Goal: Task Accomplishment & Management: Manage account settings

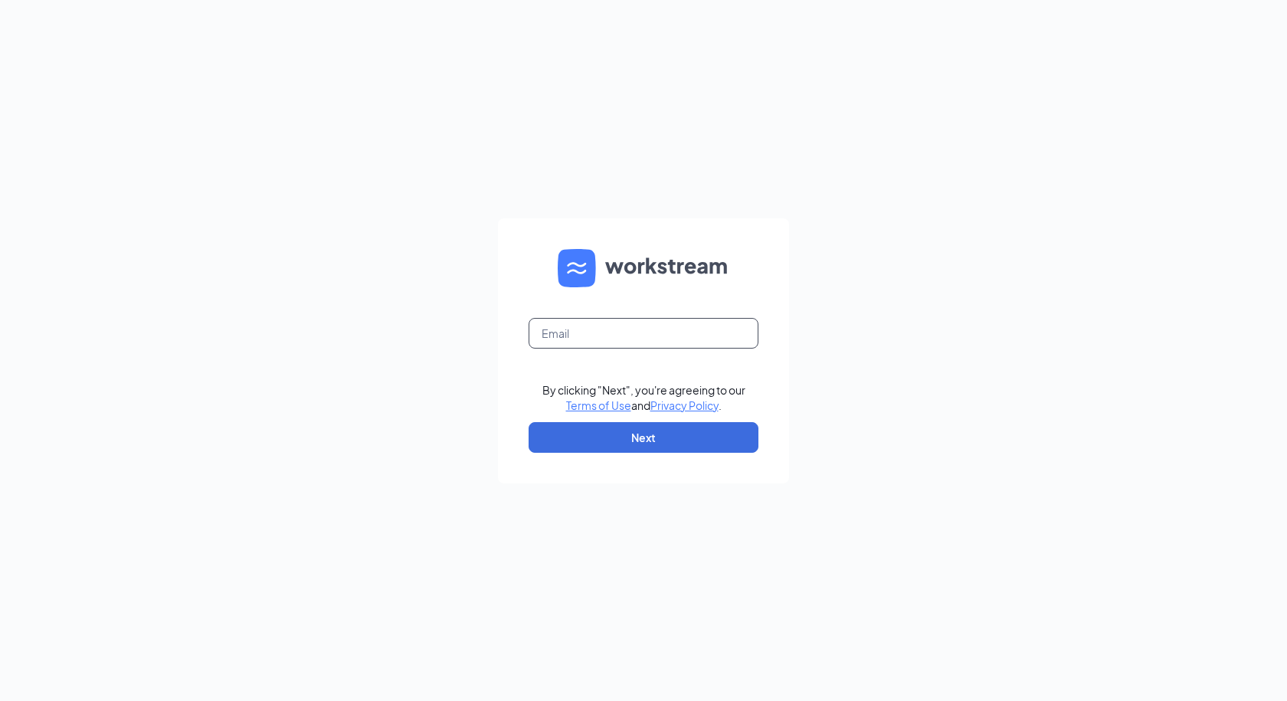
click at [598, 334] on input "text" at bounding box center [644, 333] width 230 height 31
type input "[EMAIL_ADDRESS][DOMAIN_NAME]"
click at [631, 434] on button "Next" at bounding box center [644, 437] width 230 height 31
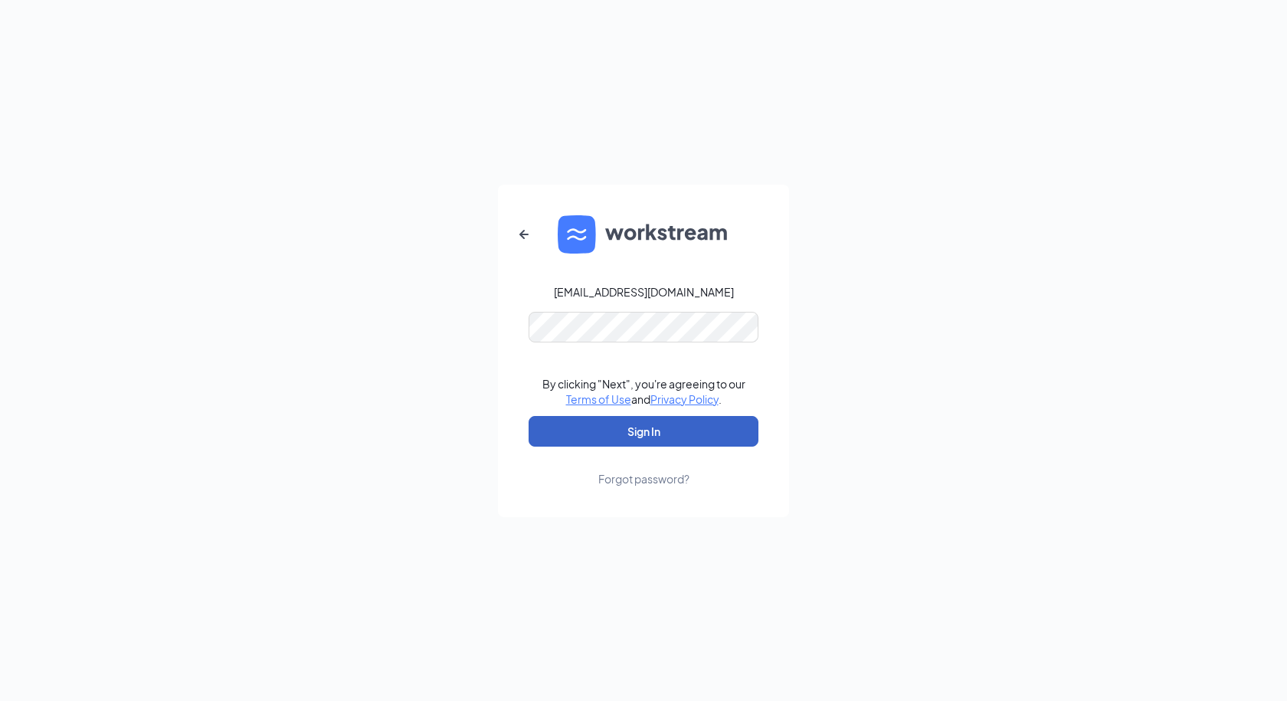
click at [650, 430] on button "Sign In" at bounding box center [644, 431] width 230 height 31
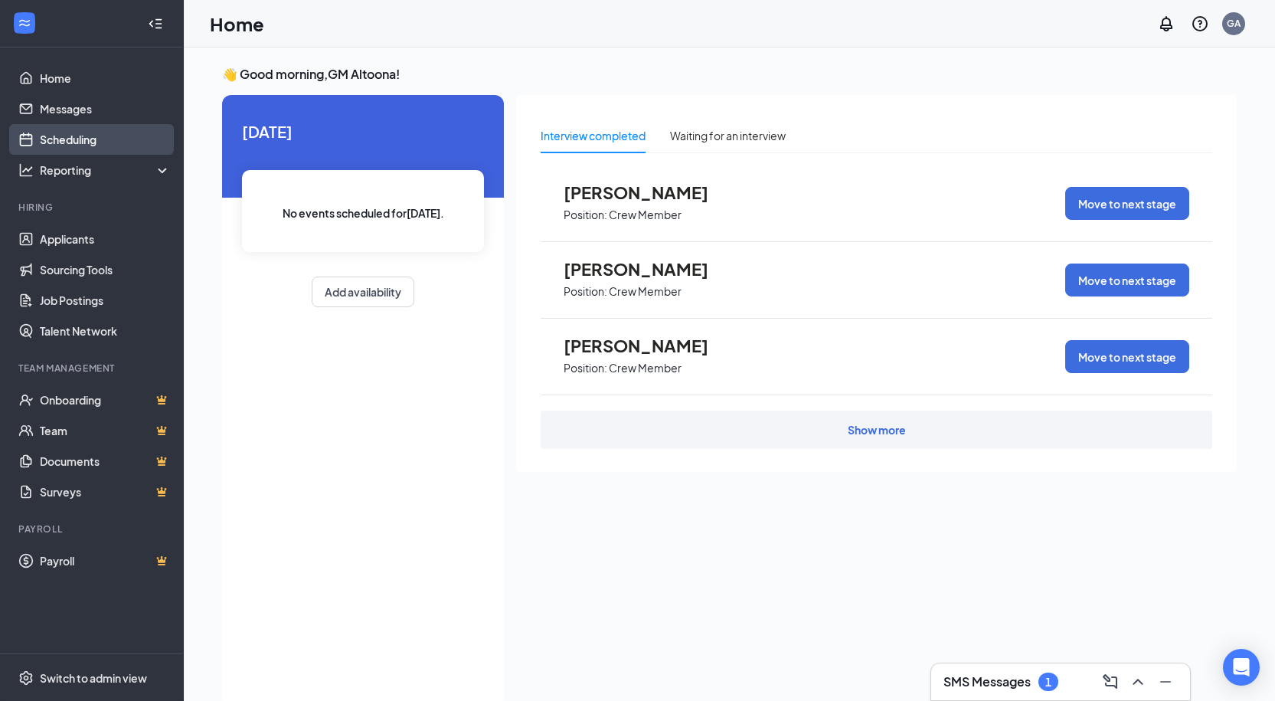
click at [92, 141] on link "Scheduling" at bounding box center [105, 139] width 131 height 31
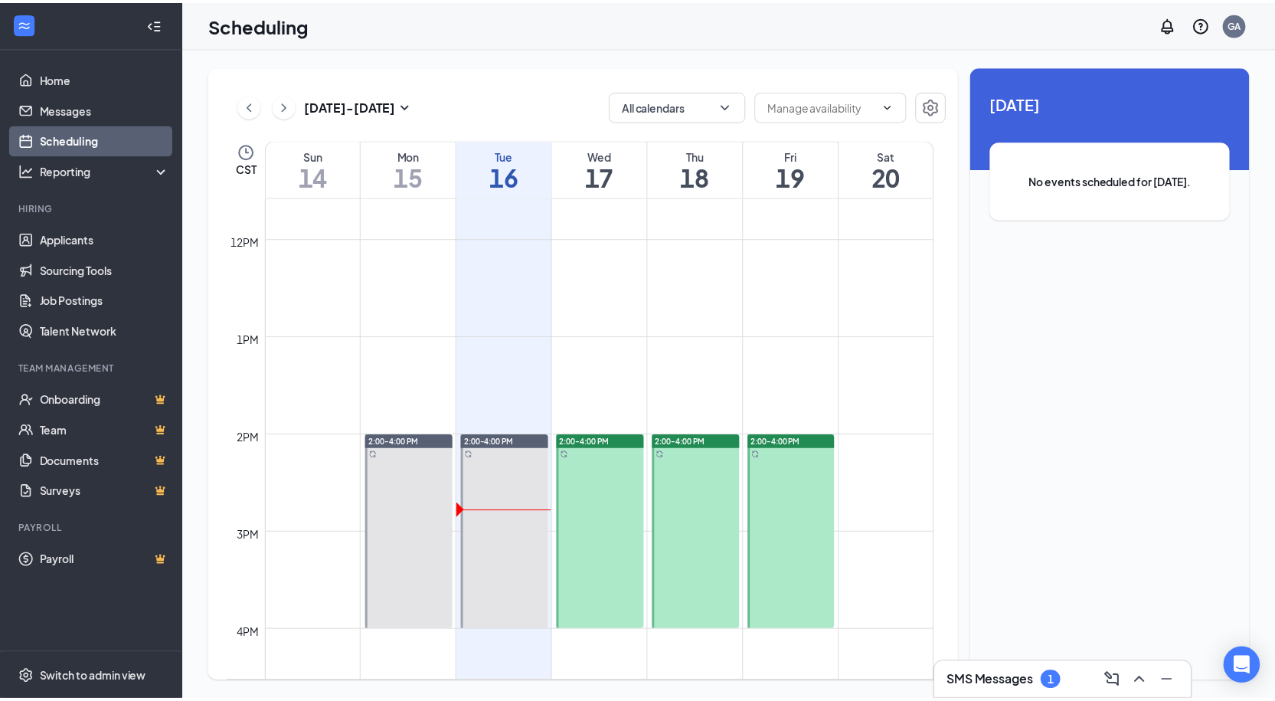
scroll to position [830, 0]
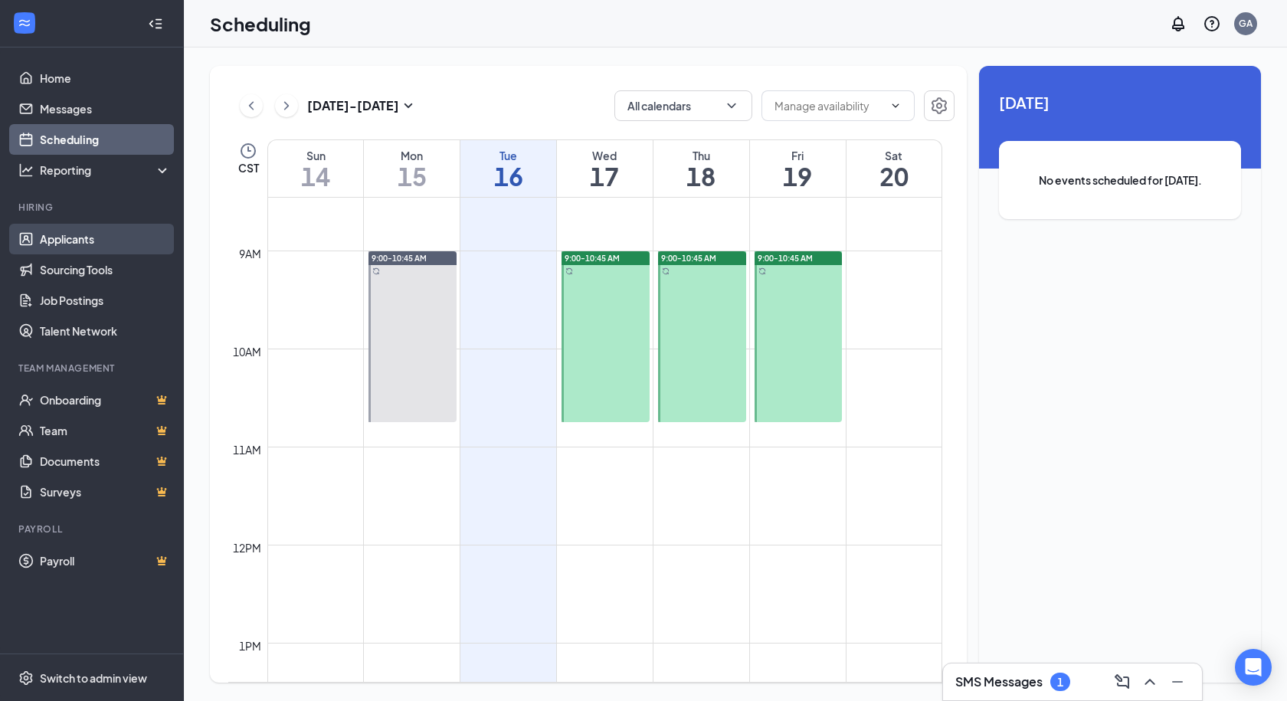
click at [107, 247] on link "Applicants" at bounding box center [105, 239] width 131 height 31
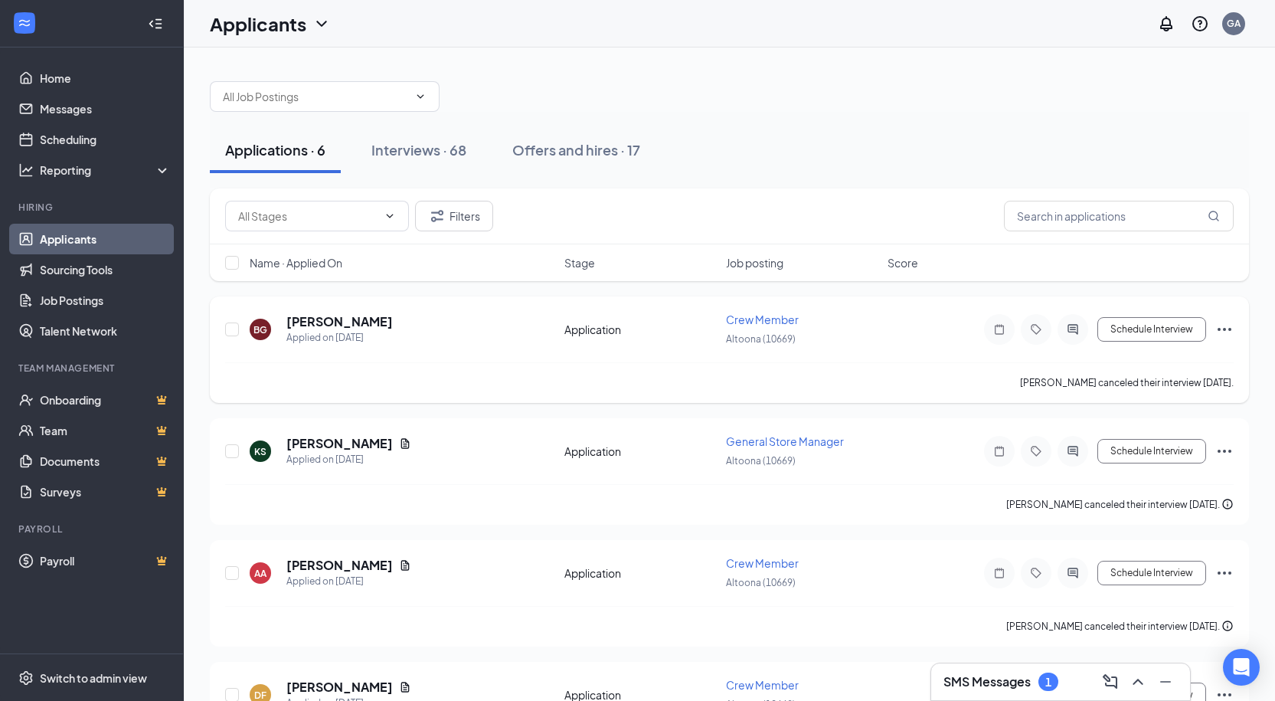
scroll to position [77, 0]
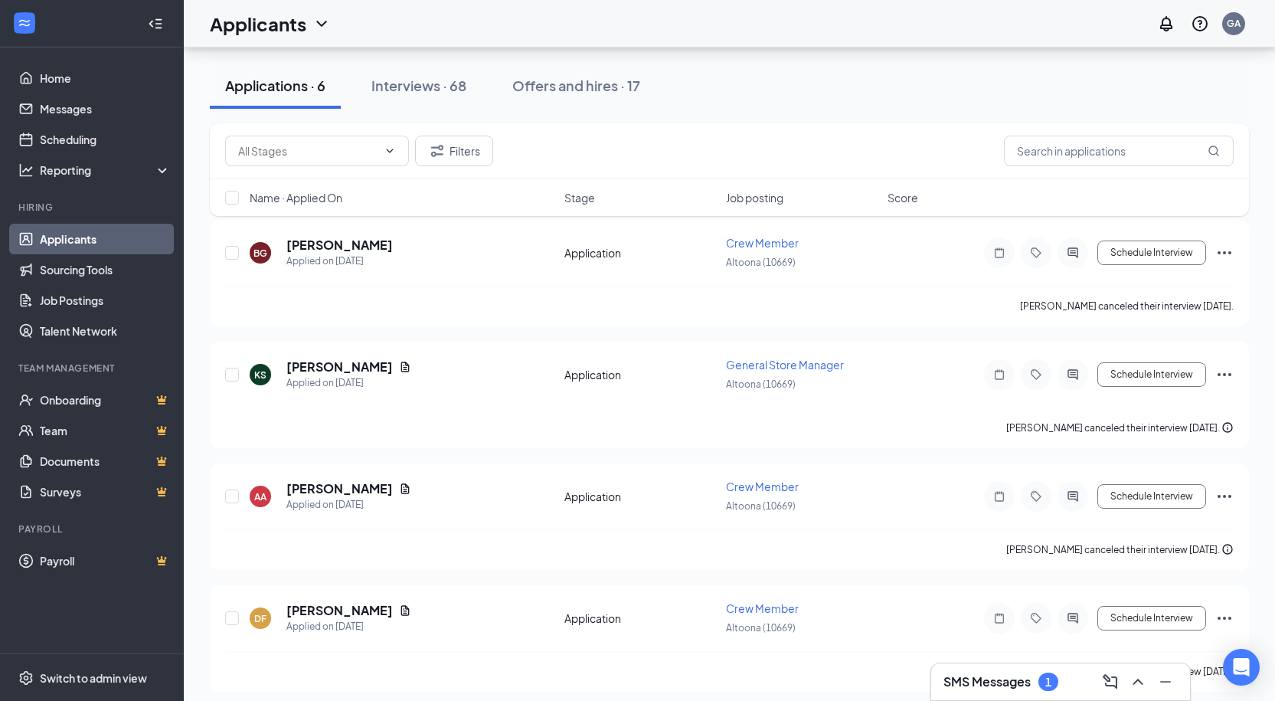
click at [983, 689] on h3 "SMS Messages" at bounding box center [987, 681] width 87 height 17
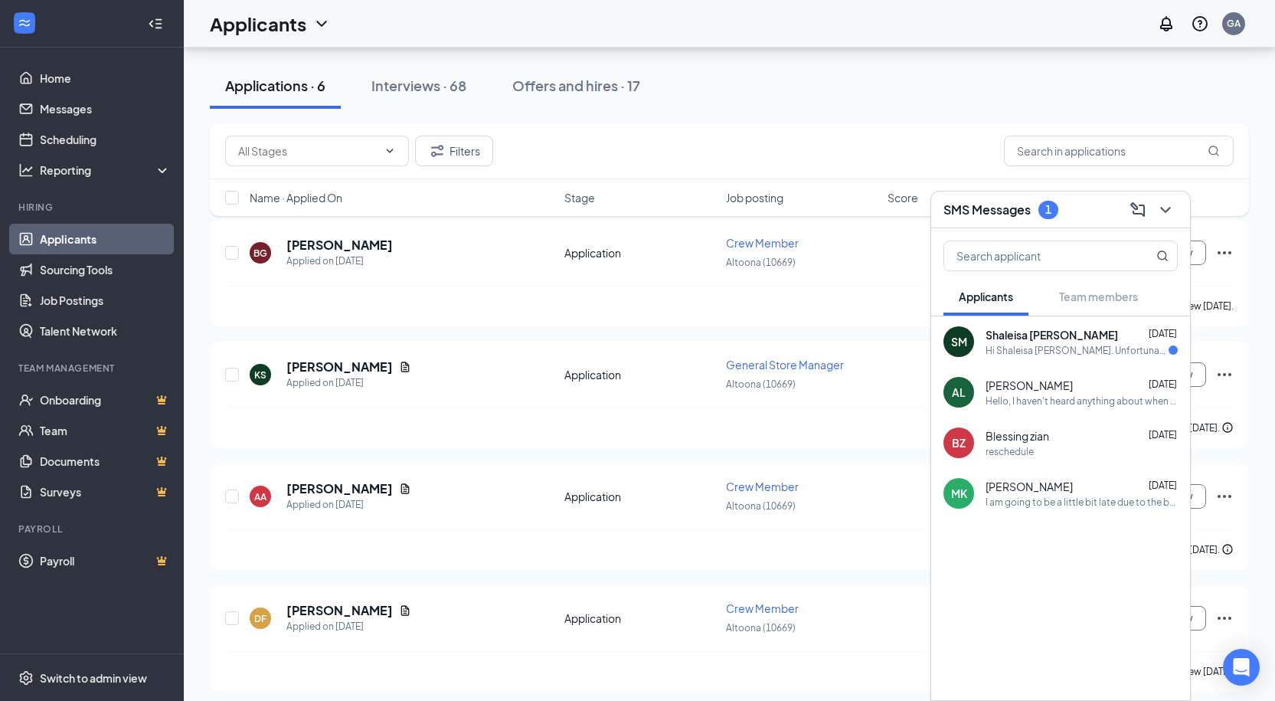
click at [1080, 345] on div "Hi Shaleisa Millsap. Unfortunately, we had to reschedule your meeting with Wend…" at bounding box center [1077, 350] width 183 height 13
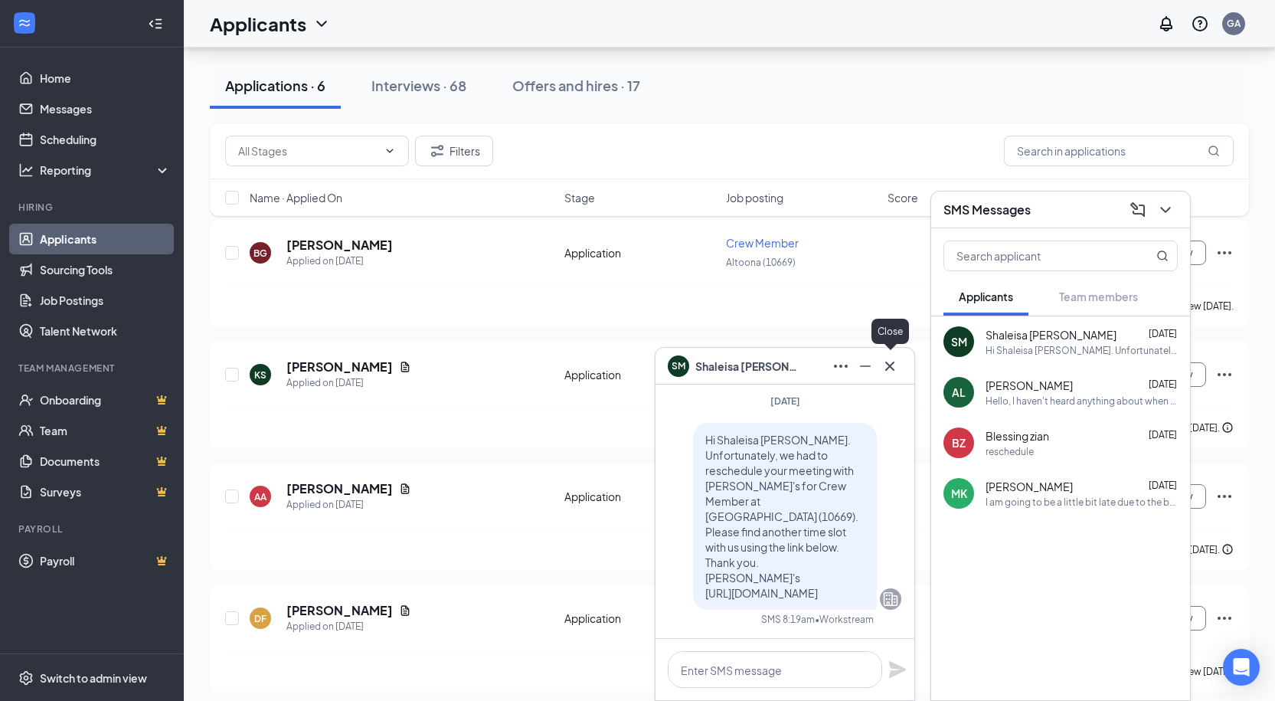
click at [894, 365] on icon "Cross" at bounding box center [890, 366] width 18 height 18
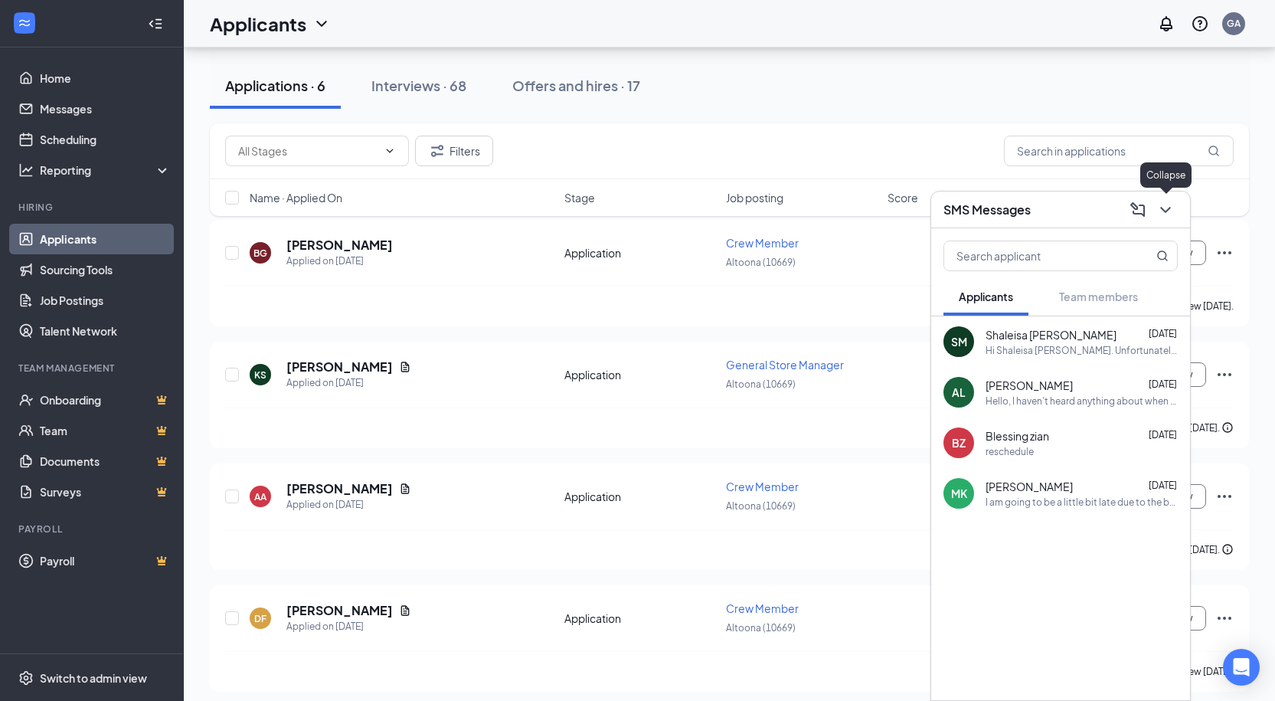
click at [1170, 211] on icon "ChevronDown" at bounding box center [1166, 210] width 18 height 18
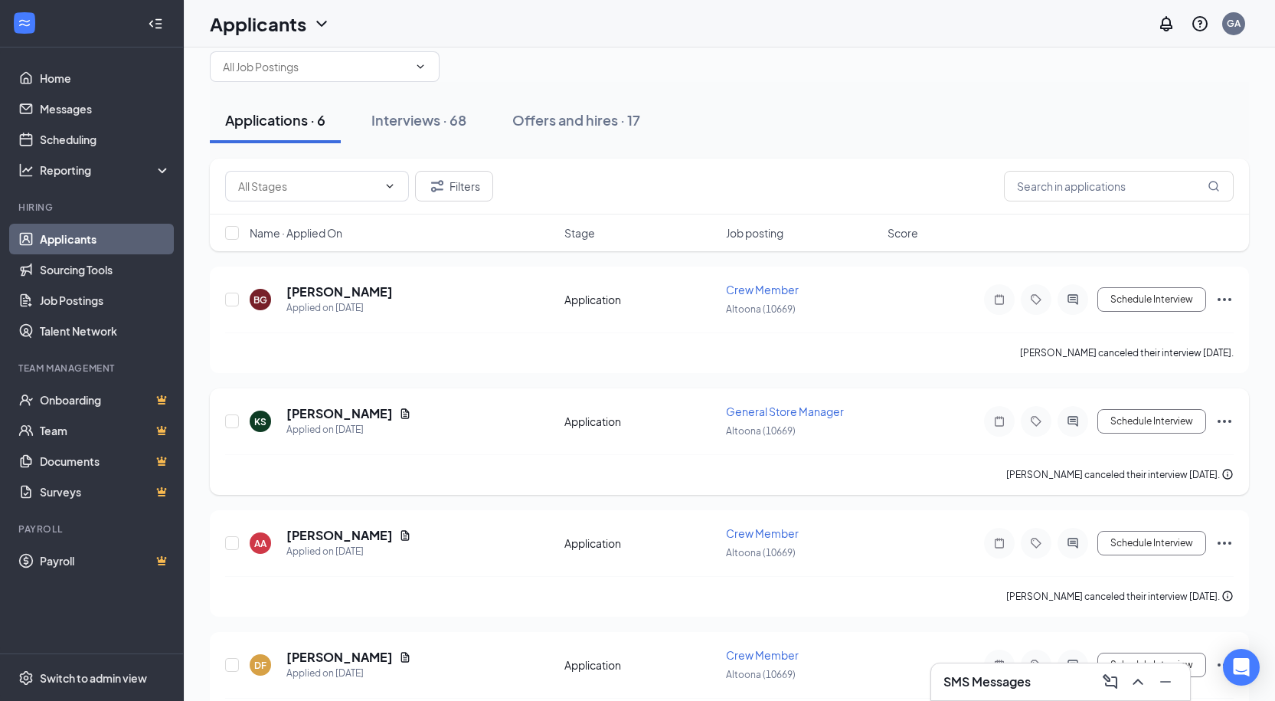
scroll to position [23, 0]
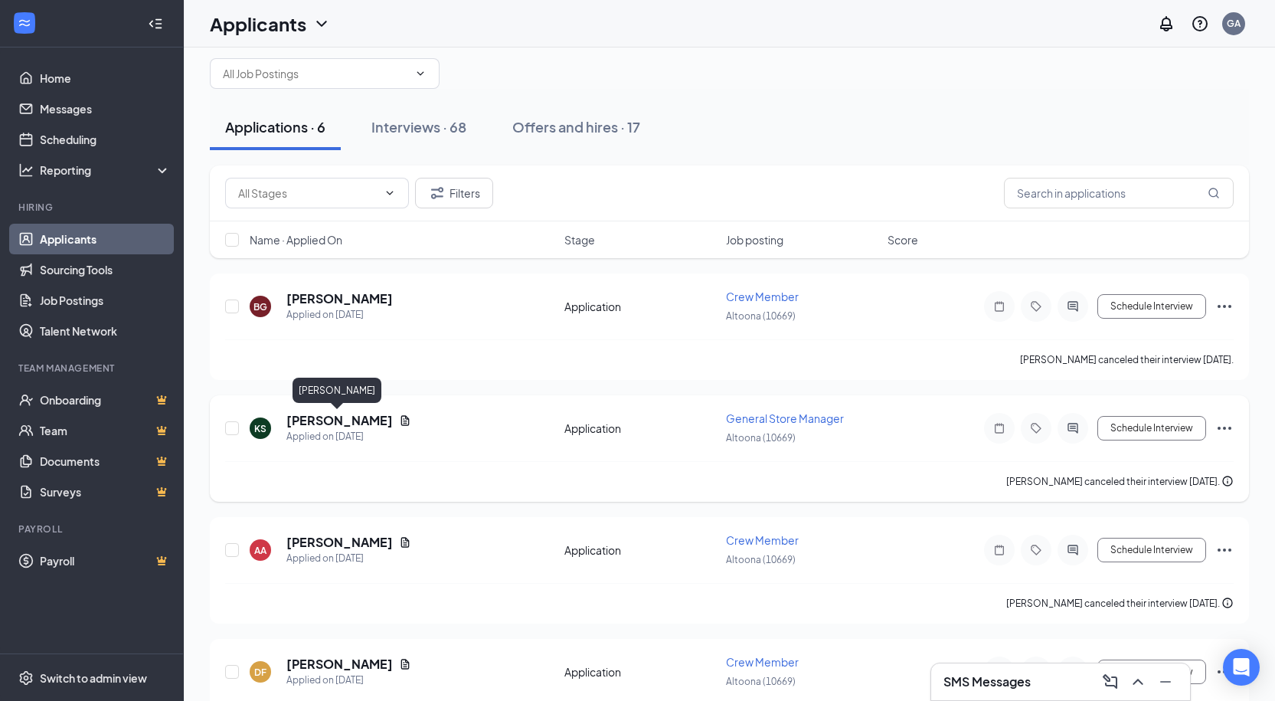
click at [323, 424] on h5 "Kristina Snider" at bounding box center [339, 420] width 106 height 17
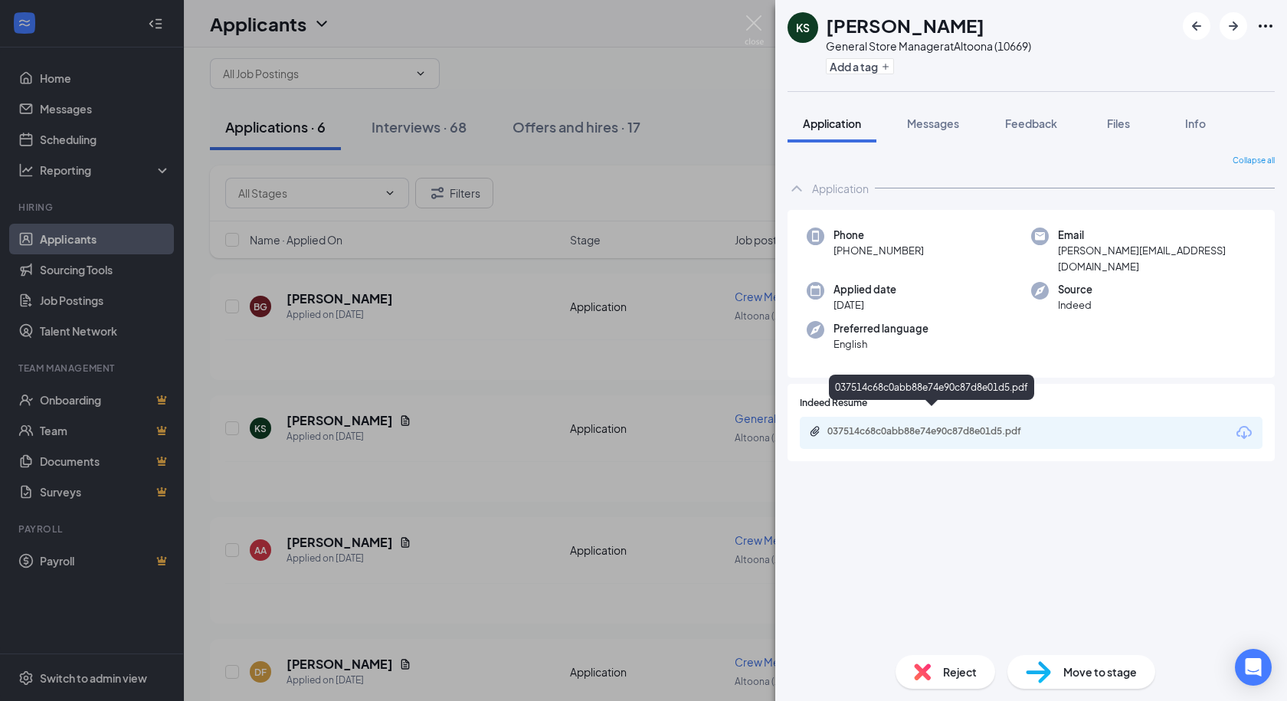
click at [895, 425] on div "037514c68c0abb88e74e90c87d8e01d5.pdf" at bounding box center [934, 431] width 214 height 12
click at [754, 26] on img at bounding box center [754, 30] width 19 height 30
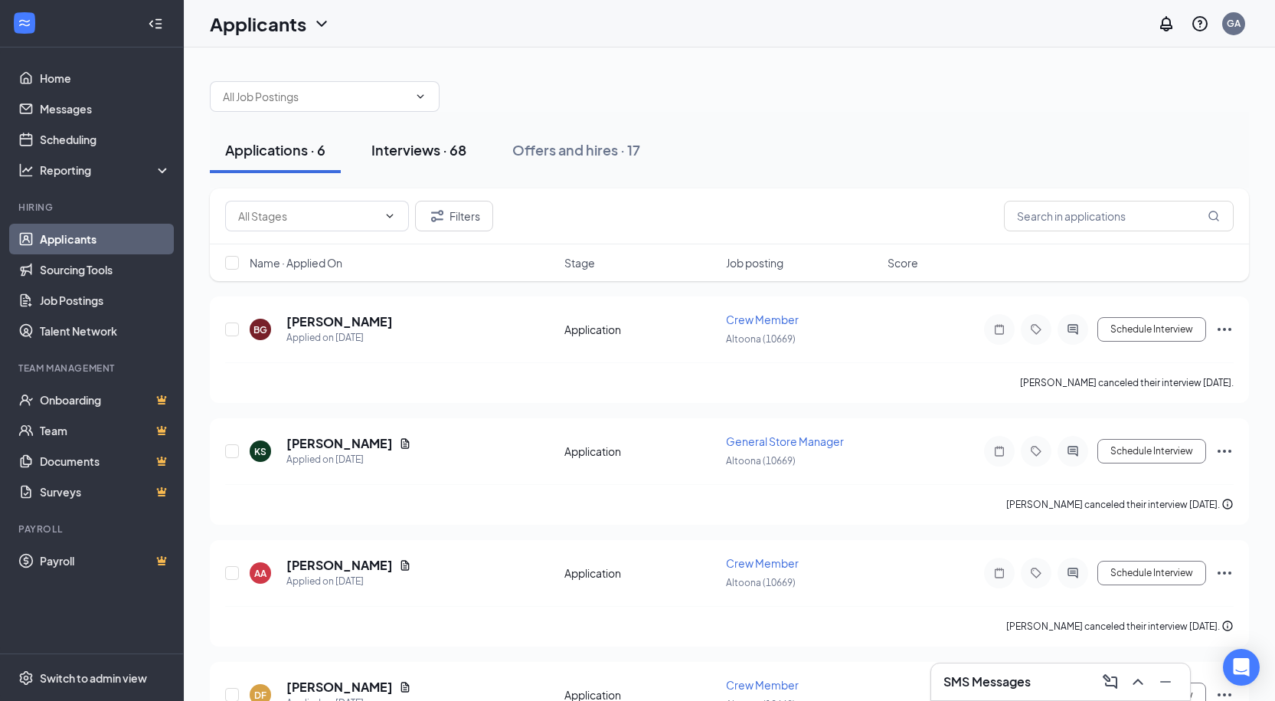
click at [408, 141] on div "Interviews · 68" at bounding box center [418, 149] width 95 height 19
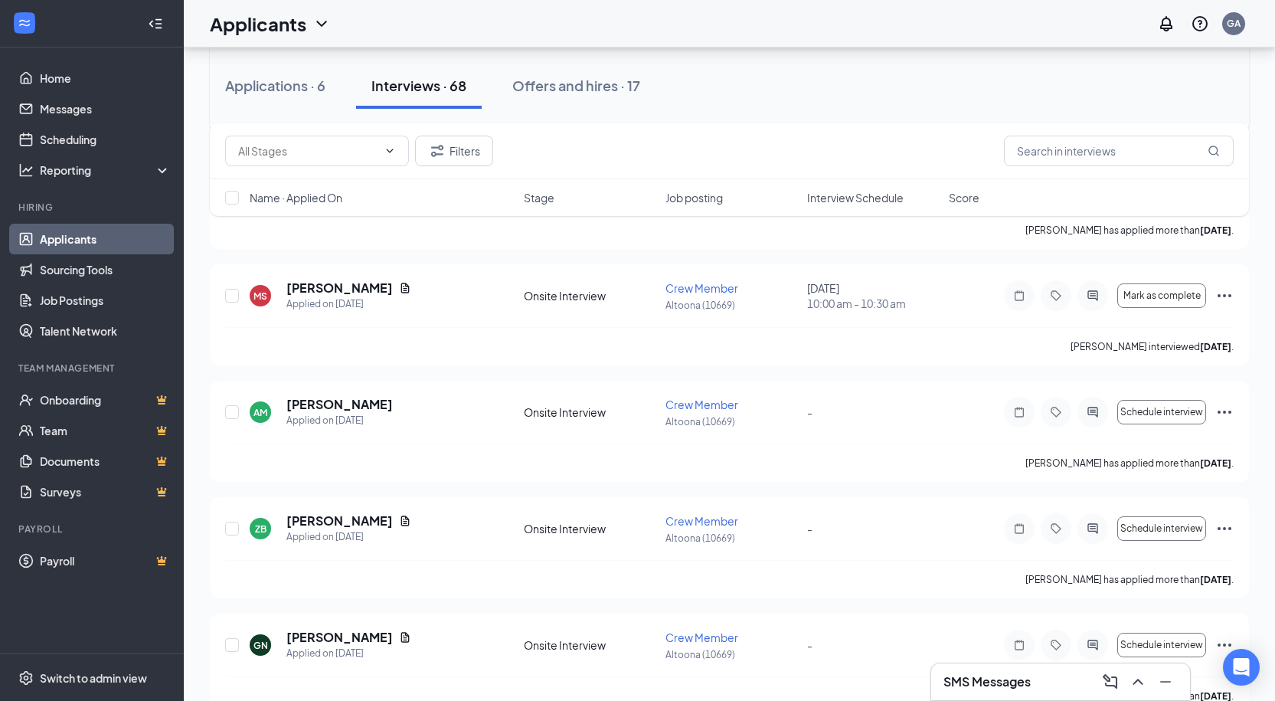
scroll to position [613, 0]
